Goal: Task Accomplishment & Management: Use online tool/utility

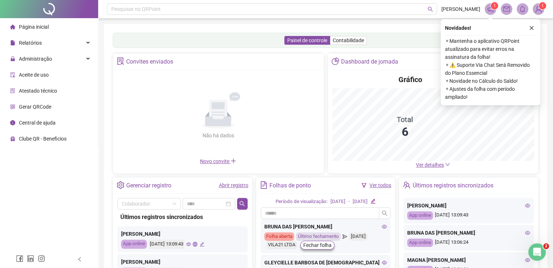
drag, startPoint x: 531, startPoint y: 29, endPoint x: 516, endPoint y: 28, distance: 14.9
click at [531, 28] on icon "close" at bounding box center [531, 27] width 5 height 5
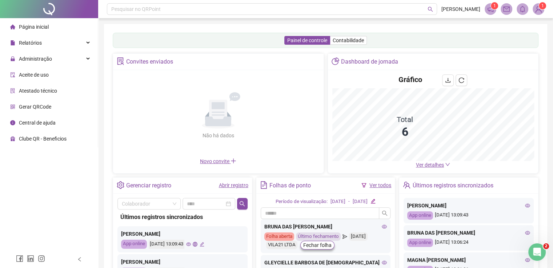
click at [351, 22] on div "Pesquisar no QRPoint [PERSON_NAME] 1 1 Painel de controle Contabilidade Convite…" at bounding box center [325, 175] width 455 height 350
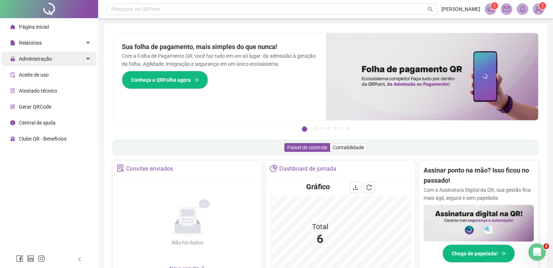
click at [77, 61] on div "Administração" at bounding box center [48, 59] width 95 height 15
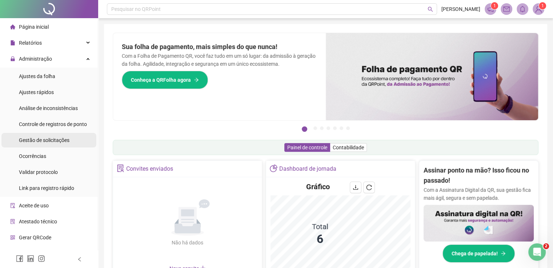
click at [51, 139] on span "Gestão de solicitações" at bounding box center [44, 140] width 51 height 6
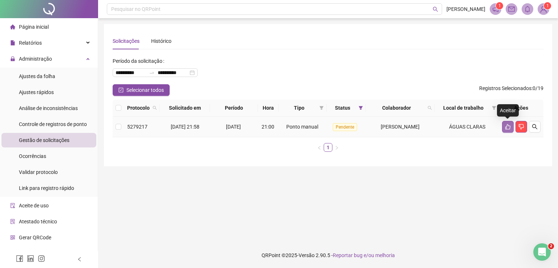
click at [506, 127] on icon "like" at bounding box center [508, 126] width 5 height 5
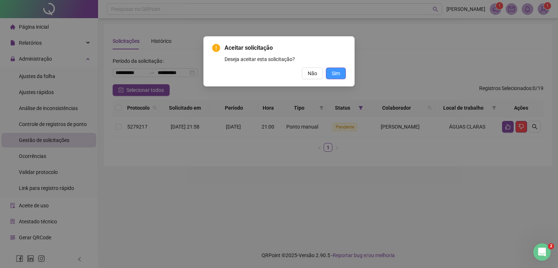
click at [335, 73] on span "Sim" at bounding box center [336, 73] width 8 height 8
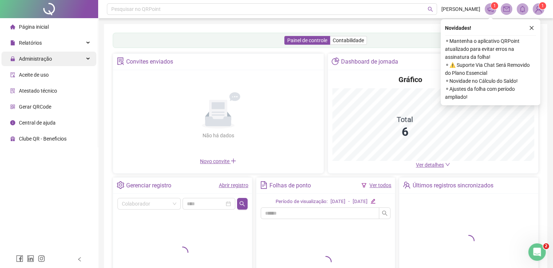
click at [68, 57] on div "Administração" at bounding box center [48, 59] width 95 height 15
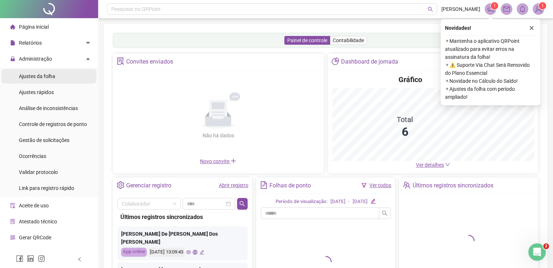
click at [52, 77] on span "Ajustes da folha" at bounding box center [37, 76] width 36 height 6
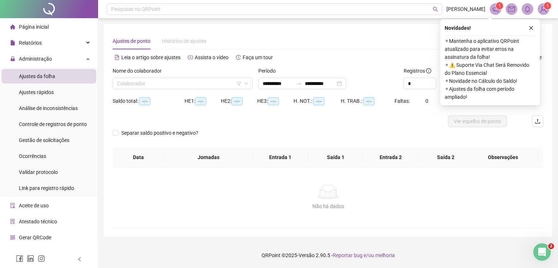
type input "**********"
click at [166, 75] on label "Nome do colaborador" at bounding box center [140, 71] width 54 height 8
click at [165, 84] on input "search" at bounding box center [179, 83] width 125 height 11
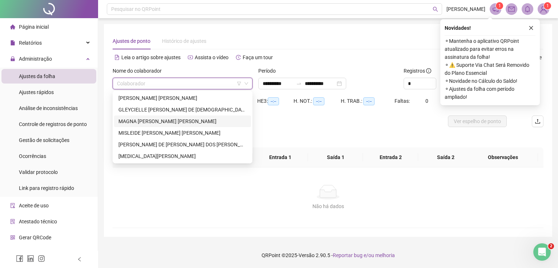
click at [140, 131] on div "[PERSON_NAME]" at bounding box center [183, 133] width 128 height 8
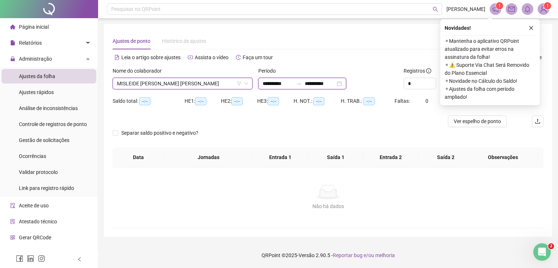
click at [293, 81] on input "**********" at bounding box center [278, 84] width 31 height 8
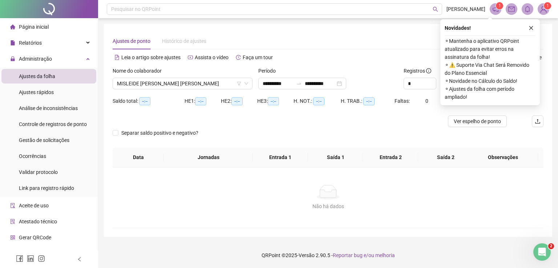
drag, startPoint x: 350, startPoint y: 60, endPoint x: 392, endPoint y: 63, distance: 41.9
click at [351, 60] on div "Alternar para versão lite" at bounding box center [436, 58] width 216 height 12
click at [529, 28] on icon "close" at bounding box center [531, 27] width 5 height 5
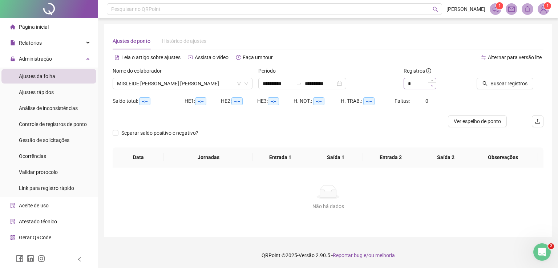
click at [431, 83] on span "Decrease Value" at bounding box center [432, 86] width 8 height 7
type input "*"
click at [432, 80] on icon "up" at bounding box center [432, 81] width 3 height 3
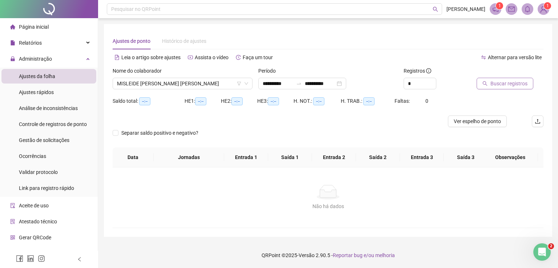
click at [503, 86] on span "Buscar registros" at bounding box center [509, 84] width 37 height 8
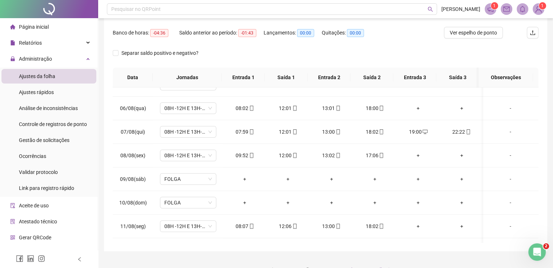
scroll to position [182, 0]
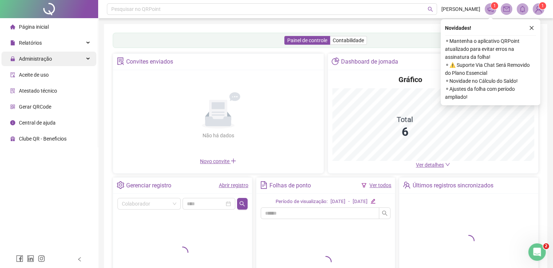
click at [57, 64] on div "Administração" at bounding box center [48, 59] width 95 height 15
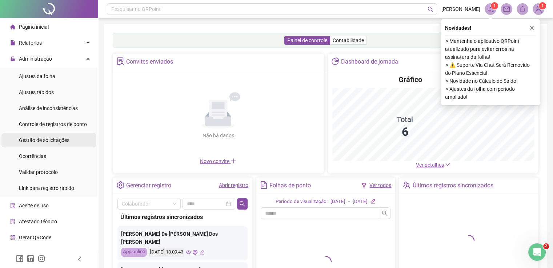
click at [44, 139] on span "Gestão de solicitações" at bounding box center [44, 140] width 51 height 6
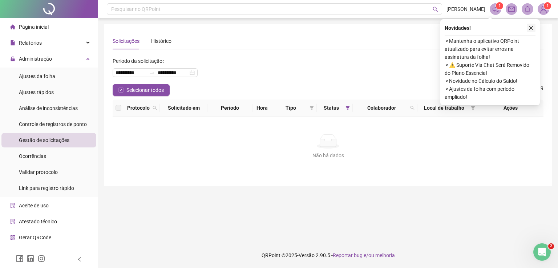
click at [531, 28] on icon "close" at bounding box center [532, 28] width 4 height 4
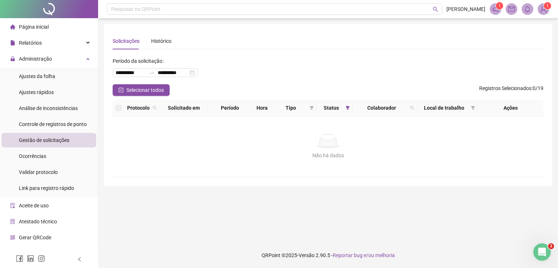
click at [242, 64] on div "**********" at bounding box center [328, 69] width 431 height 29
